Goal: Information Seeking & Learning: Check status

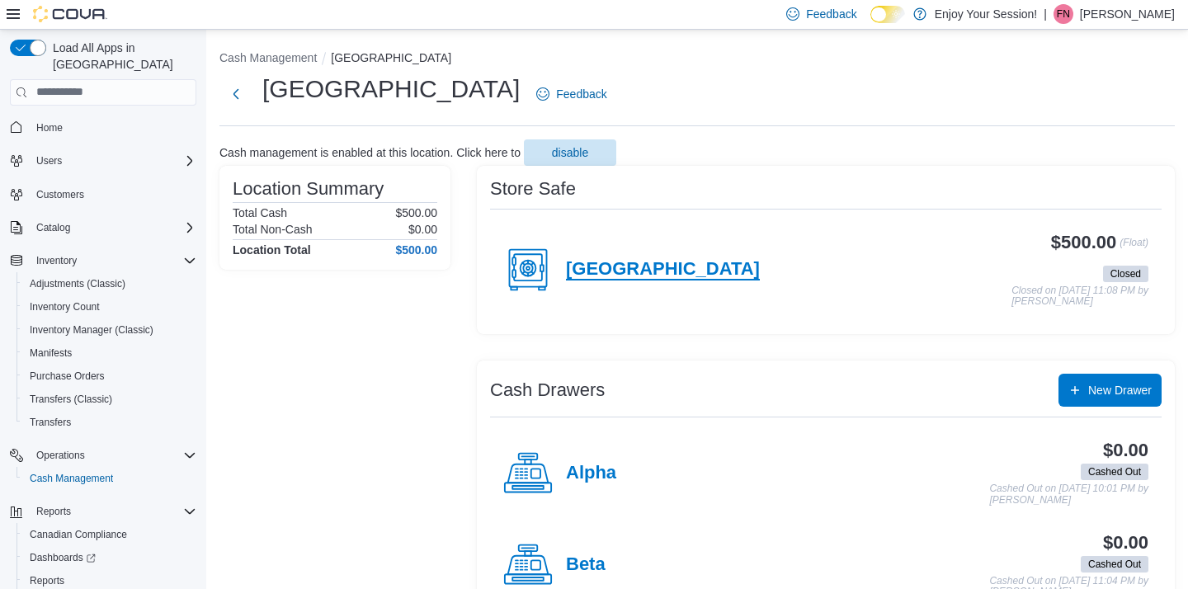
click at [614, 262] on h4 "[GEOGRAPHIC_DATA]" at bounding box center [663, 269] width 194 height 21
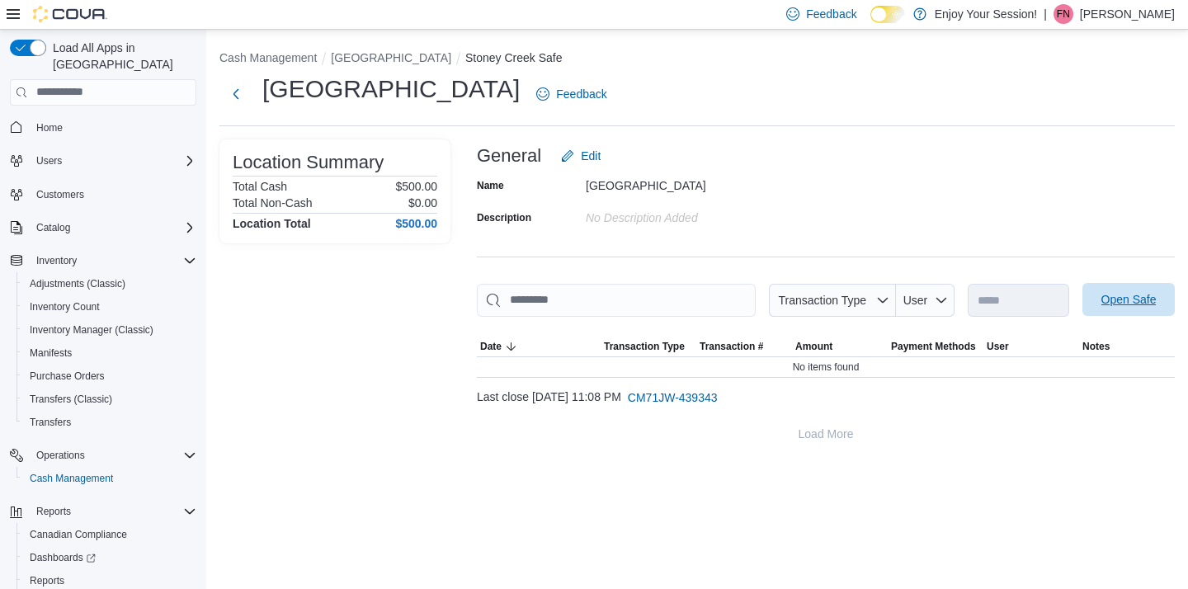
click at [1111, 297] on span "Open Safe" at bounding box center [1128, 299] width 55 height 16
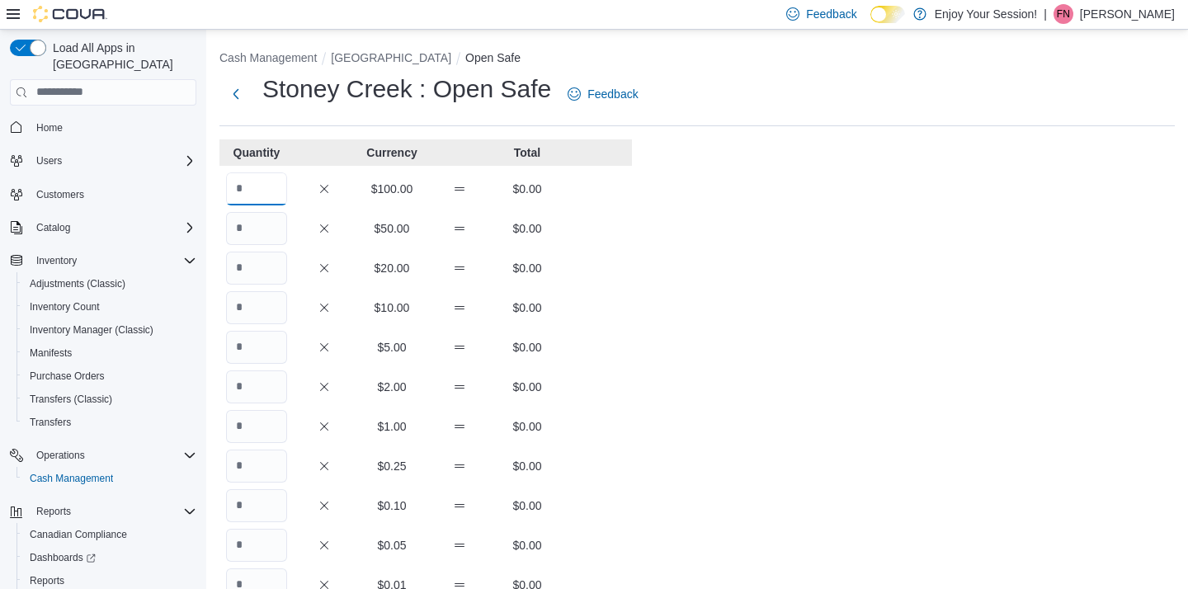
click at [253, 182] on input "Quantity" at bounding box center [256, 188] width 61 height 33
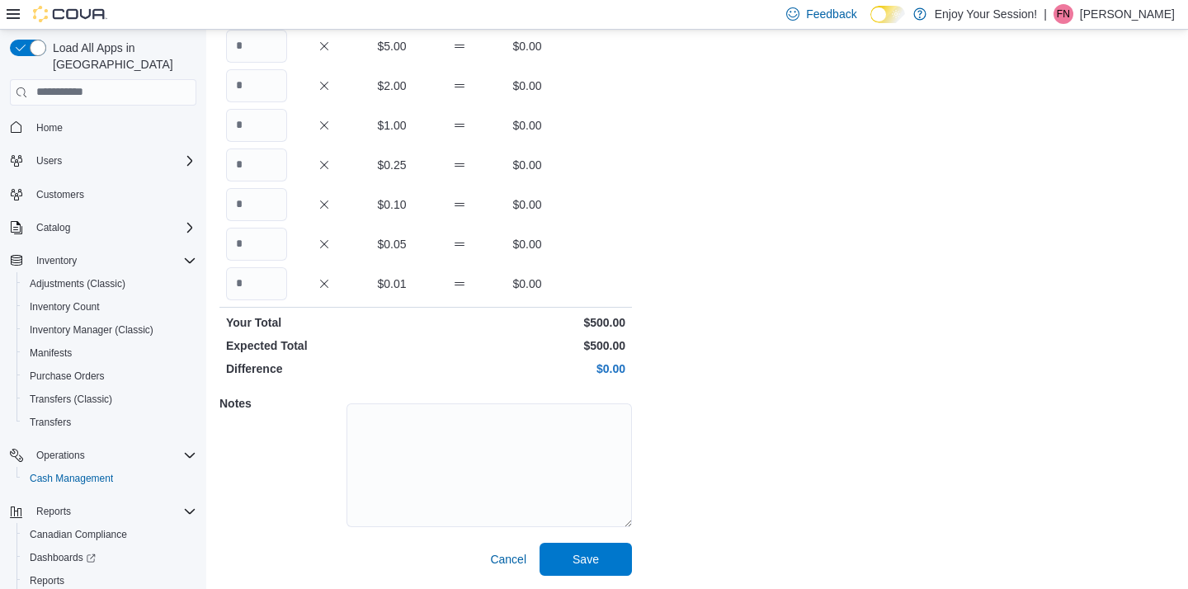
scroll to position [300, 0]
type input "*"
click at [459, 438] on textarea at bounding box center [488, 466] width 285 height 124
type textarea "**"
click at [585, 558] on span "Save" at bounding box center [585, 559] width 26 height 16
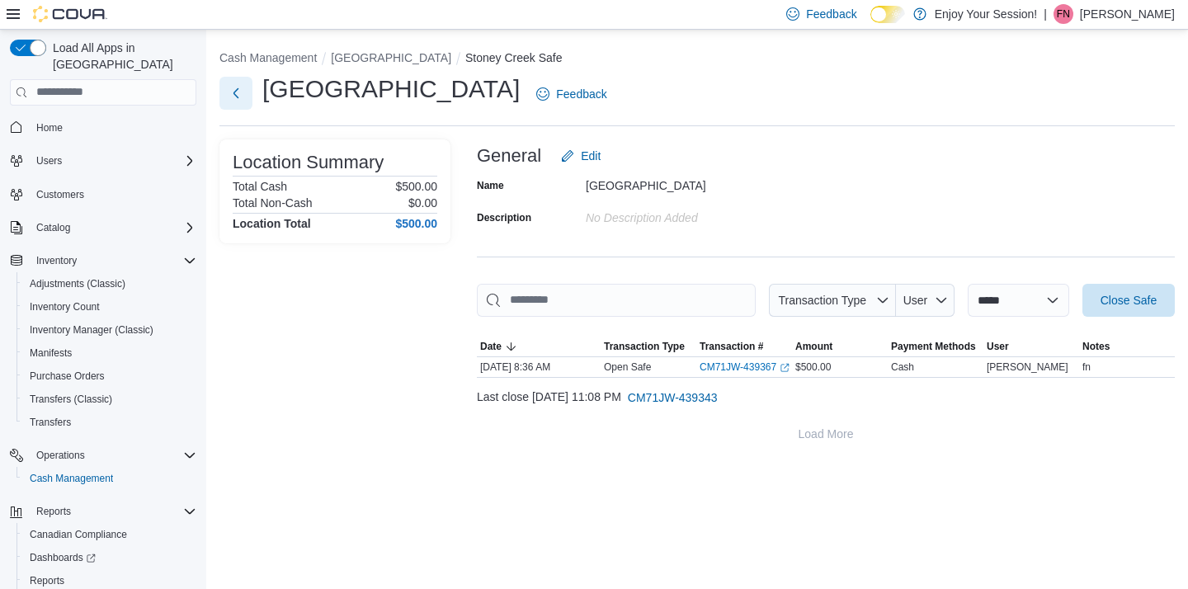
click at [233, 93] on button "Next" at bounding box center [235, 93] width 33 height 33
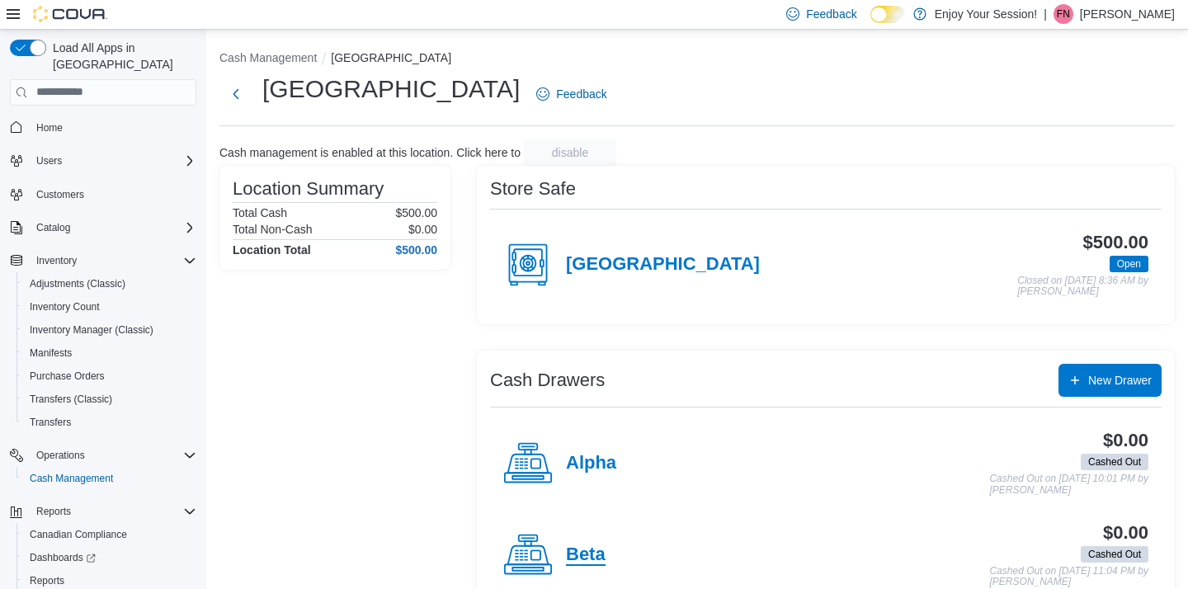
click at [590, 549] on h4 "Beta" at bounding box center [586, 554] width 40 height 21
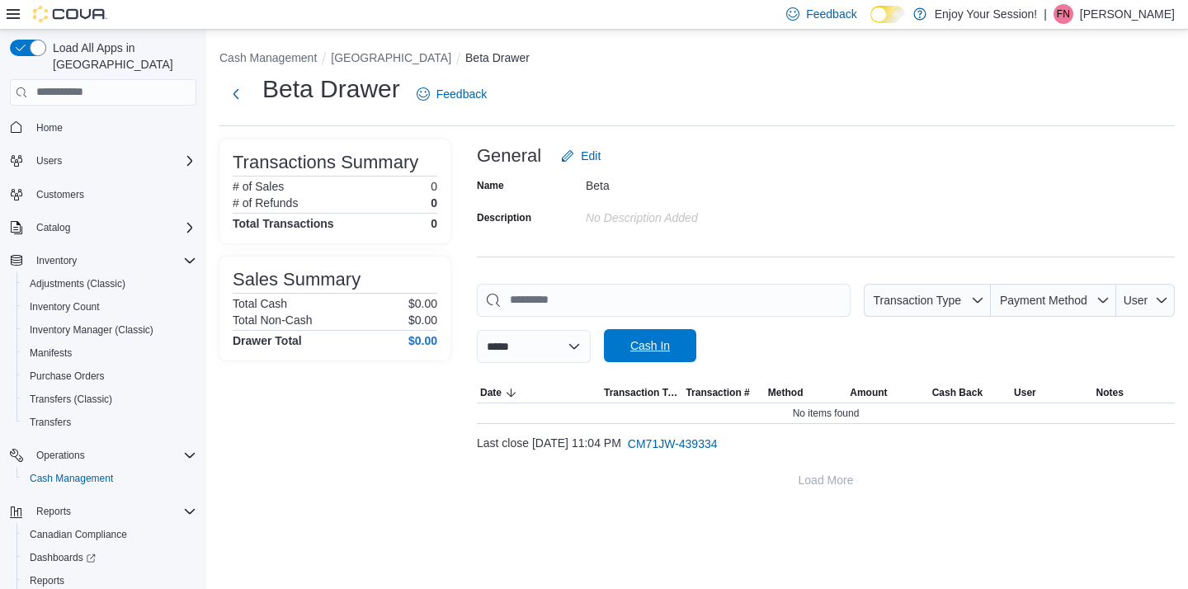
click at [670, 346] on span "Cash In" at bounding box center [650, 345] width 40 height 16
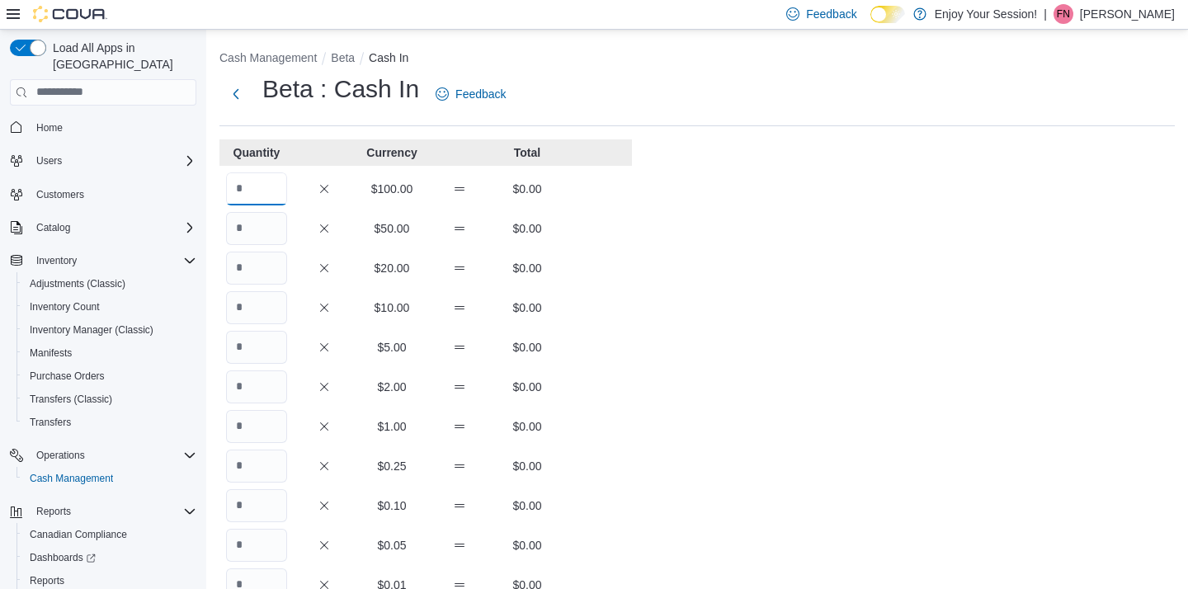
click at [250, 181] on input "Quantity" at bounding box center [256, 188] width 61 height 33
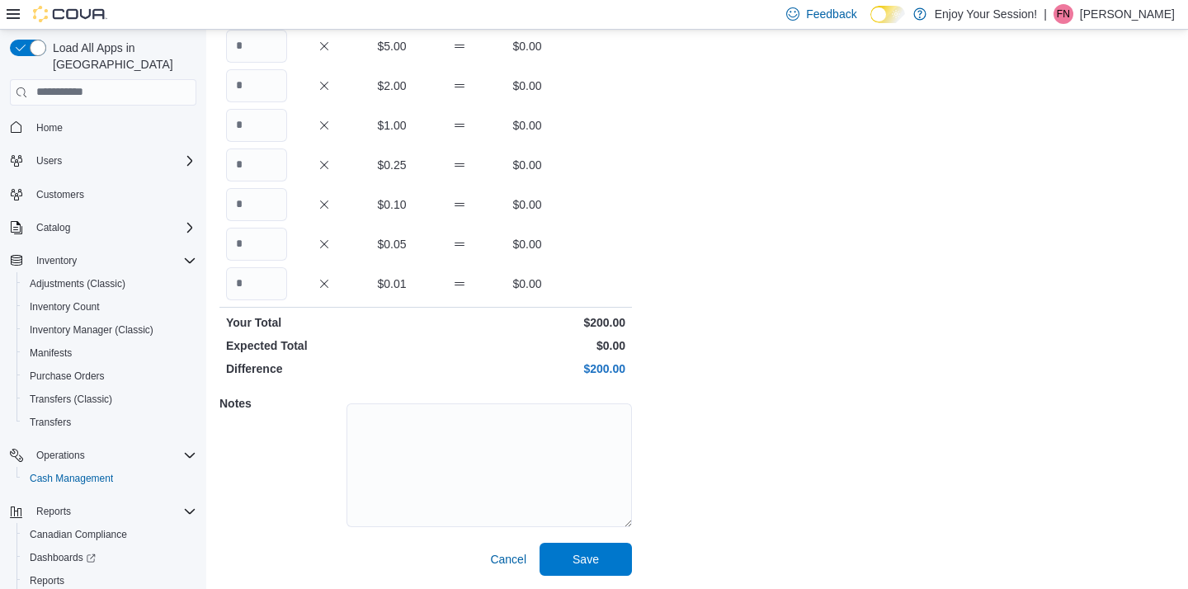
scroll to position [300, 0]
type input "*"
click at [436, 427] on textarea at bounding box center [488, 466] width 285 height 124
type textarea "**"
click at [583, 558] on span "Save" at bounding box center [585, 559] width 26 height 16
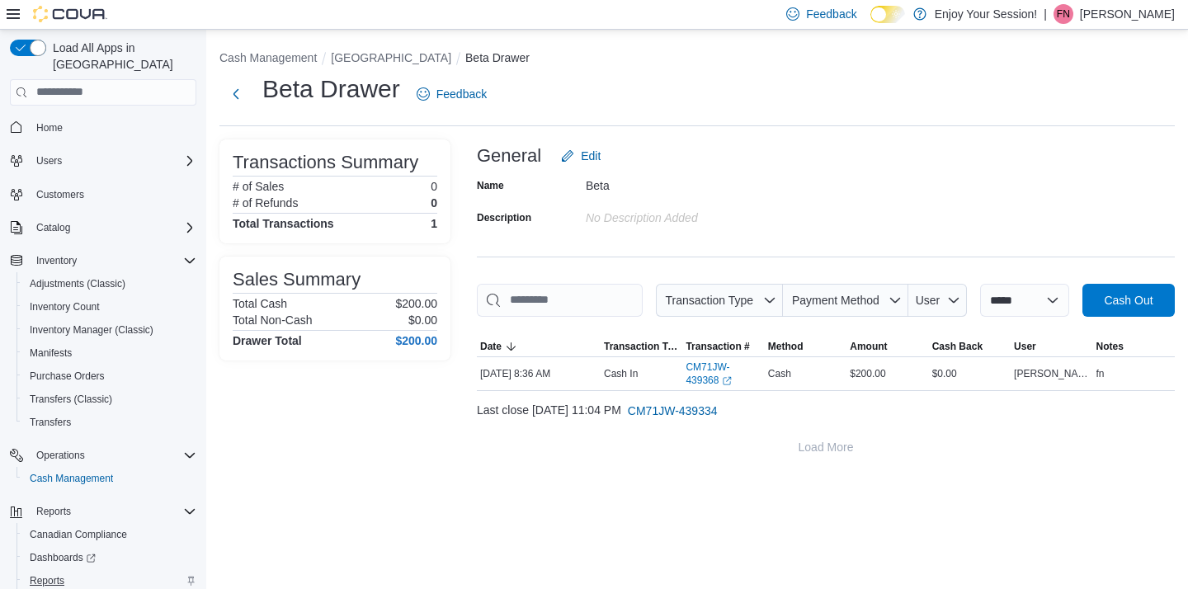
click at [54, 574] on span "Reports" at bounding box center [47, 580] width 35 height 13
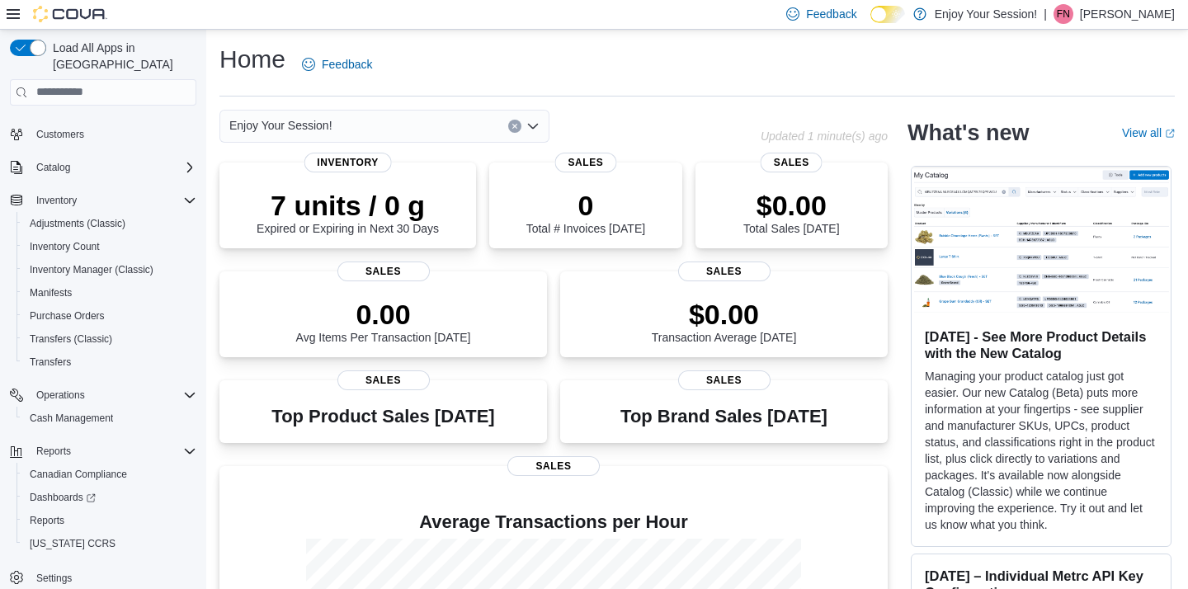
scroll to position [60, 0]
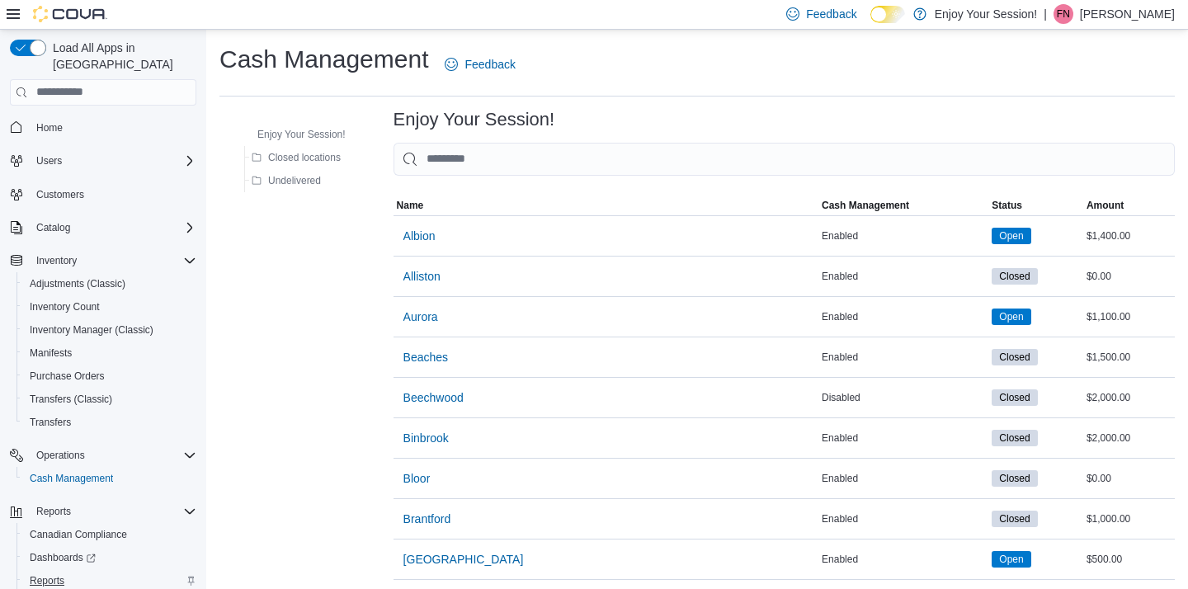
click at [51, 574] on span "Reports" at bounding box center [47, 580] width 35 height 13
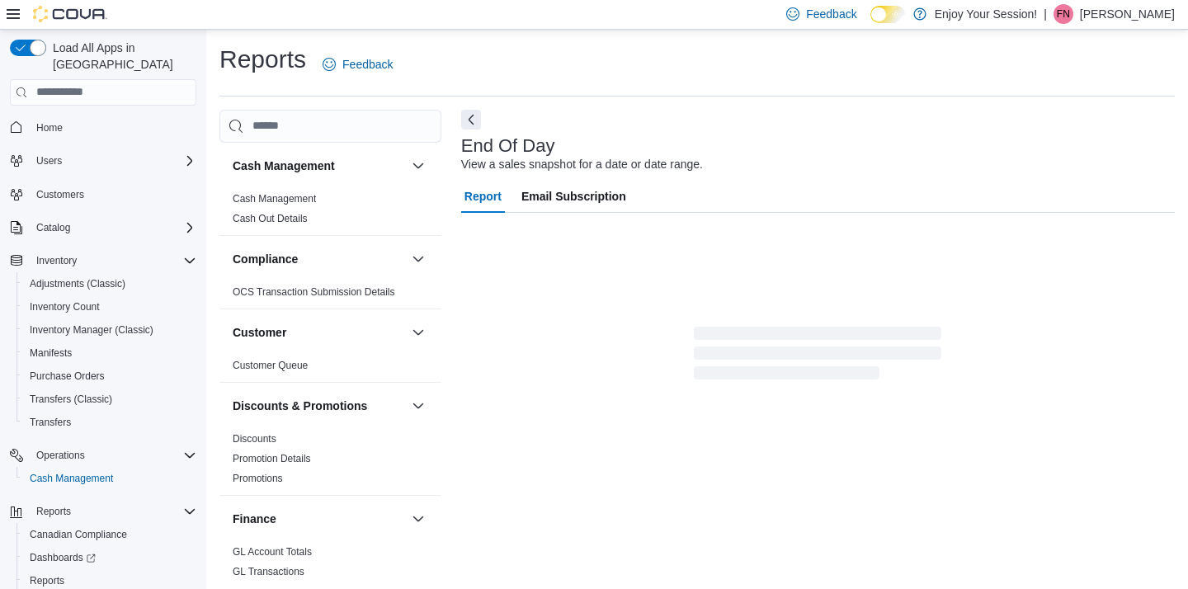
scroll to position [7, 0]
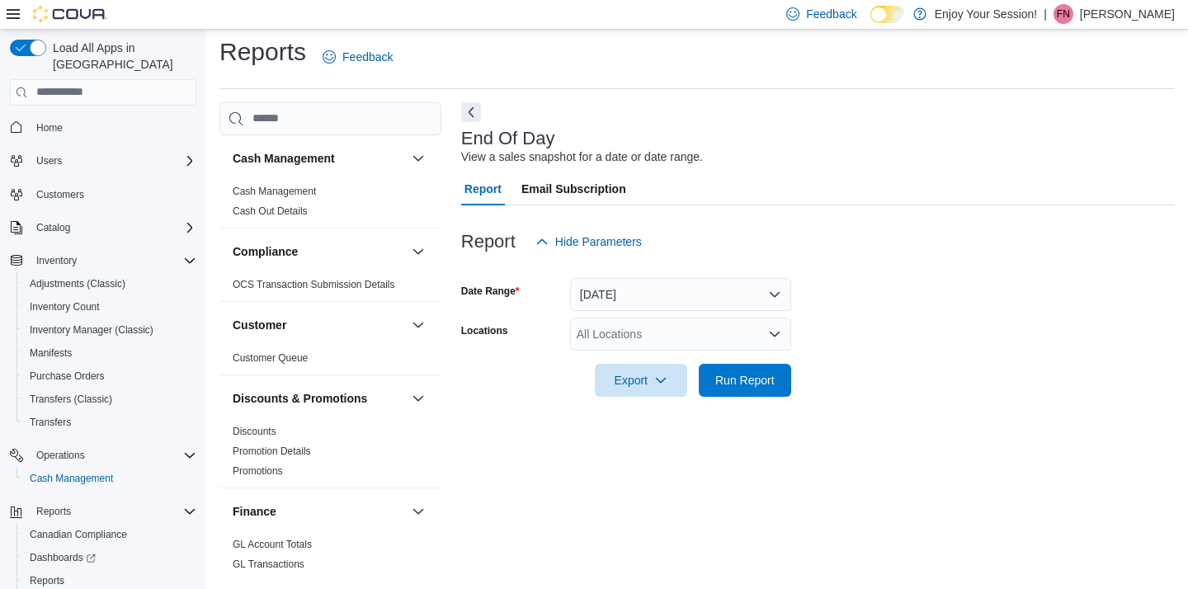
click at [648, 292] on button "[DATE]" at bounding box center [680, 294] width 221 height 33
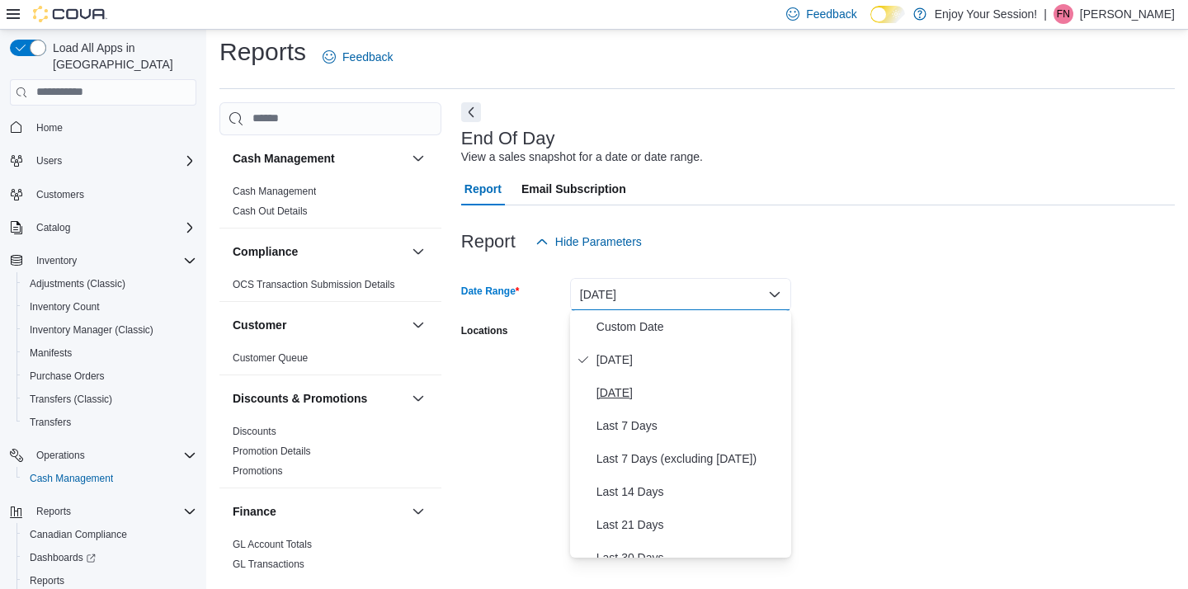
click at [626, 390] on span "[DATE]" at bounding box center [690, 393] width 188 height 20
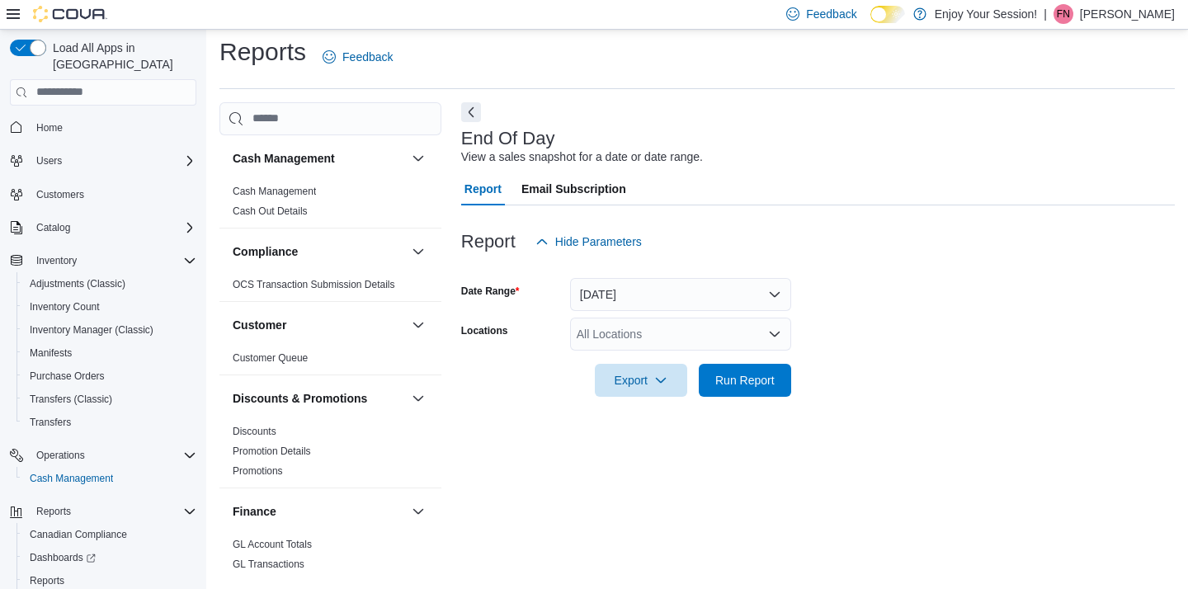
click at [620, 333] on div "All Locations" at bounding box center [680, 334] width 221 height 33
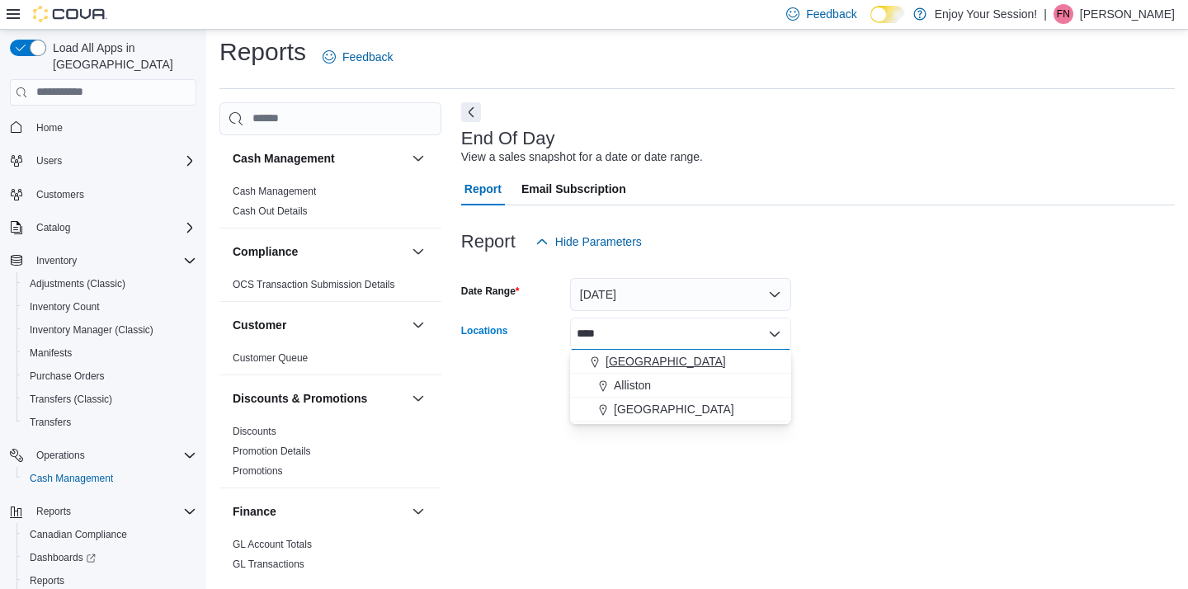
type input "****"
click at [634, 360] on span "[GEOGRAPHIC_DATA]" at bounding box center [665, 361] width 120 height 16
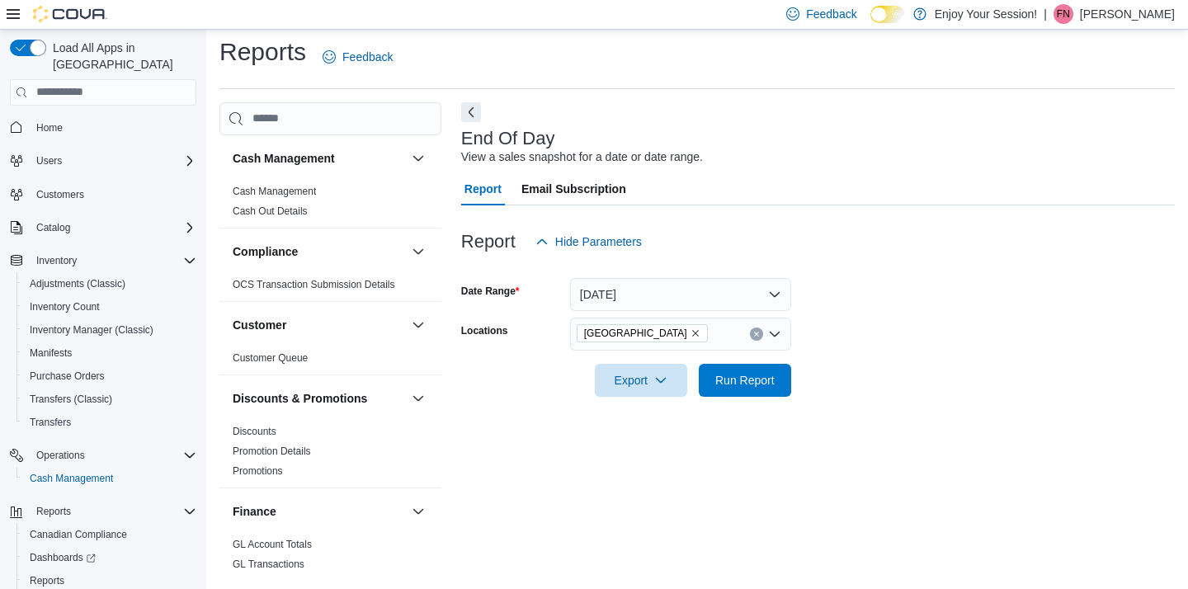
click at [862, 421] on div "End Of Day View a sales snapshot for a date or date range. Report Email Subscri…" at bounding box center [817, 339] width 713 height 475
click at [745, 377] on span "Run Report" at bounding box center [744, 379] width 59 height 16
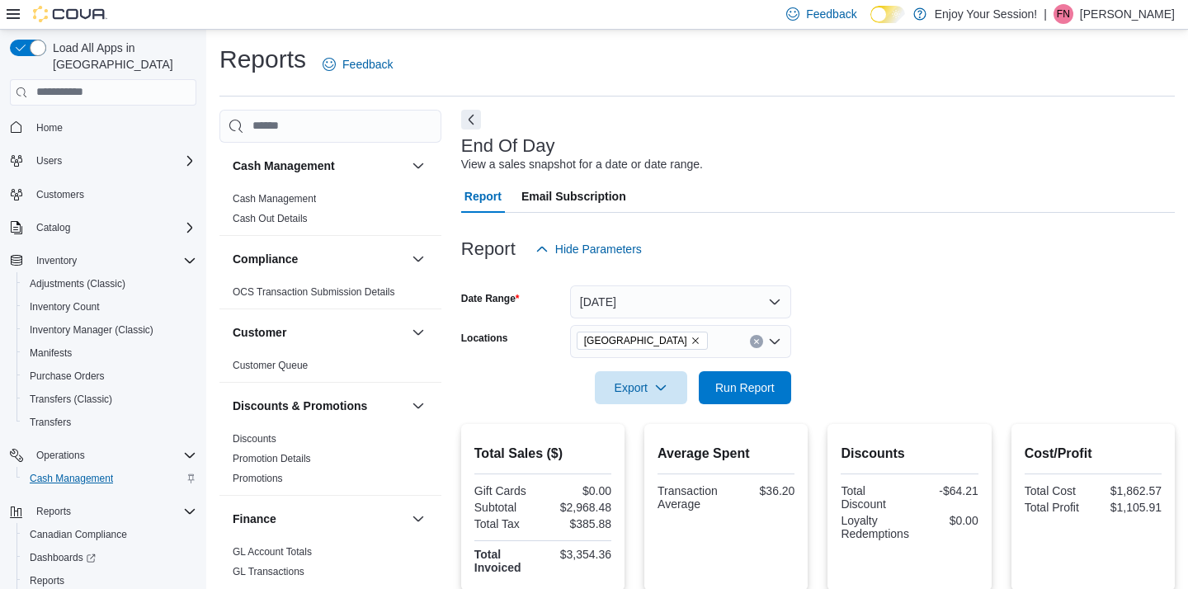
click at [66, 472] on span "Cash Management" at bounding box center [71, 478] width 83 height 13
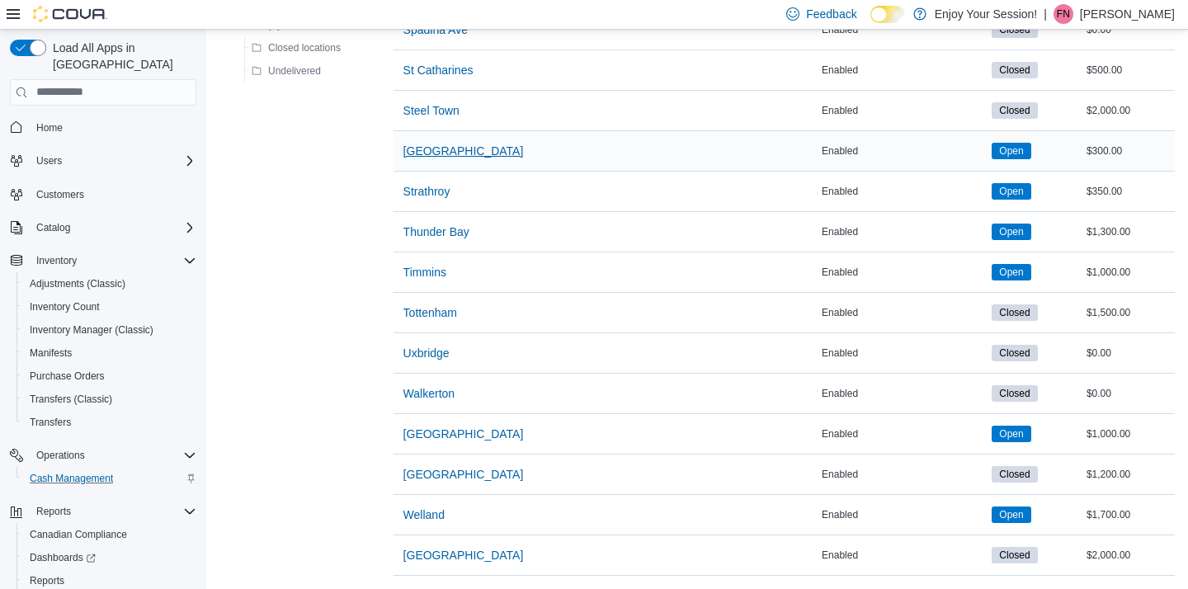
scroll to position [1984, 0]
click at [455, 149] on span "[GEOGRAPHIC_DATA]" at bounding box center [463, 152] width 120 height 16
